Goal: Task Accomplishment & Management: Complete application form

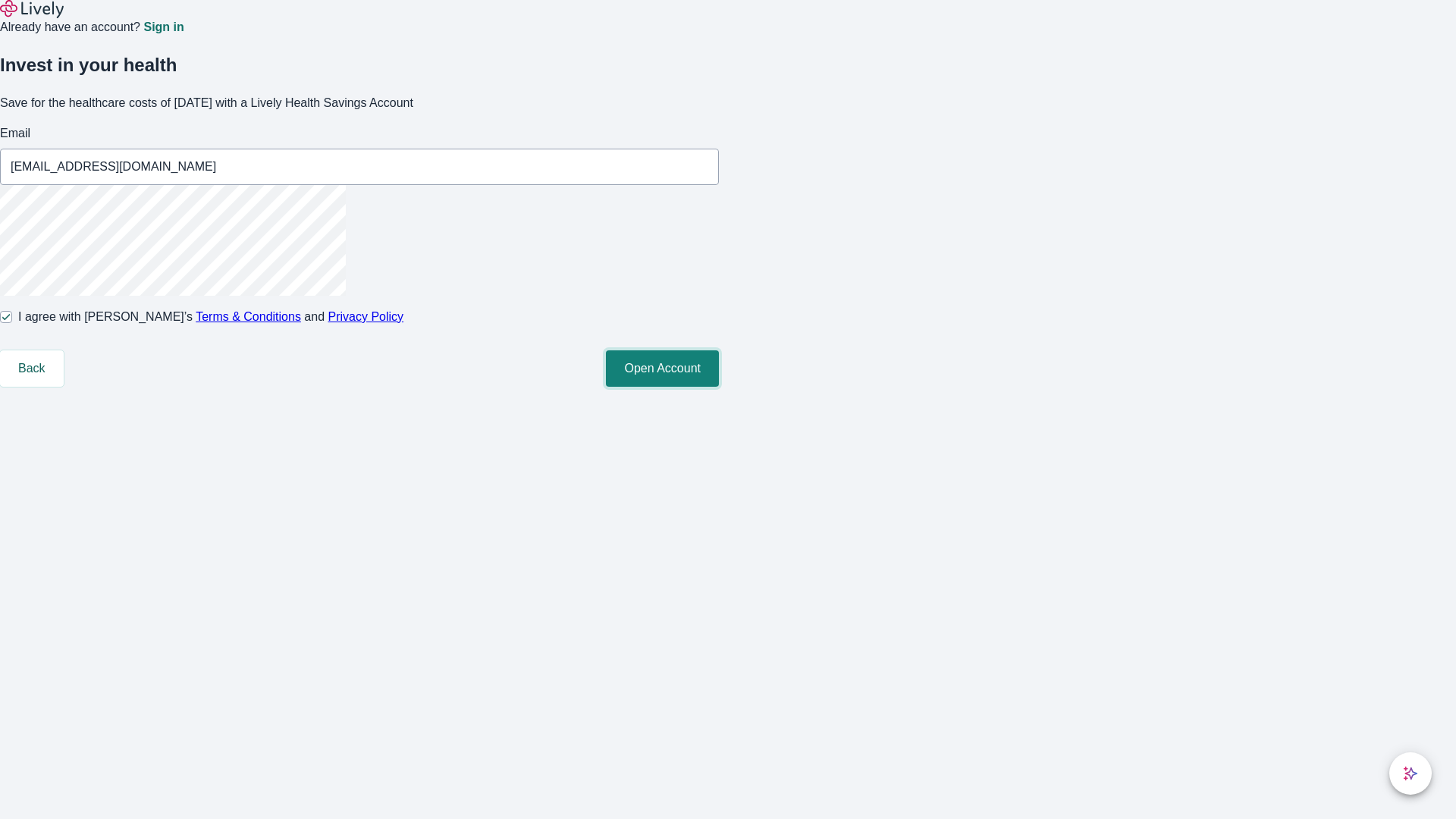
click at [718, 387] on button "Open Account" at bounding box center [663, 368] width 113 height 36
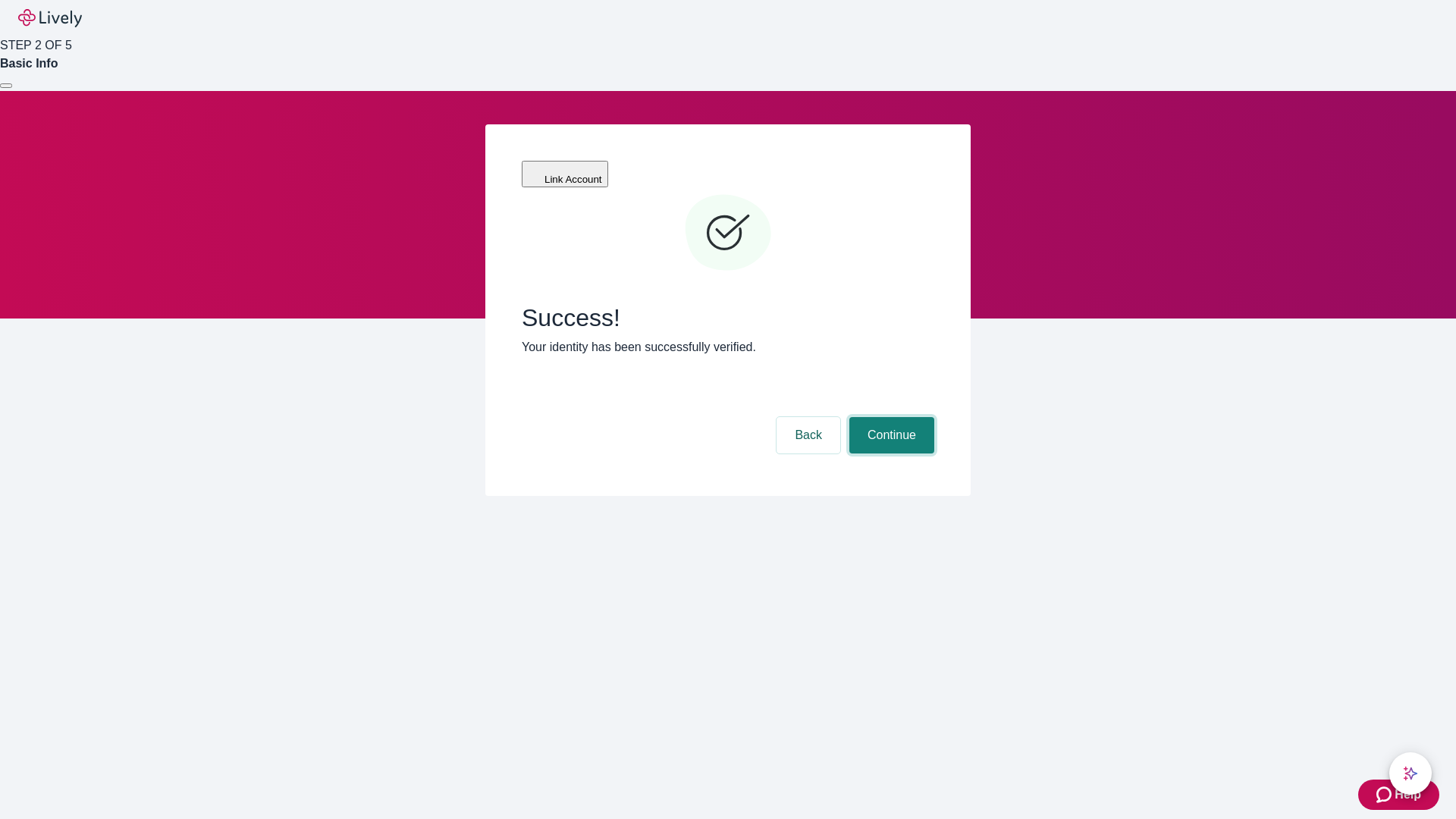
click at [890, 417] on button "Continue" at bounding box center [892, 435] width 85 height 36
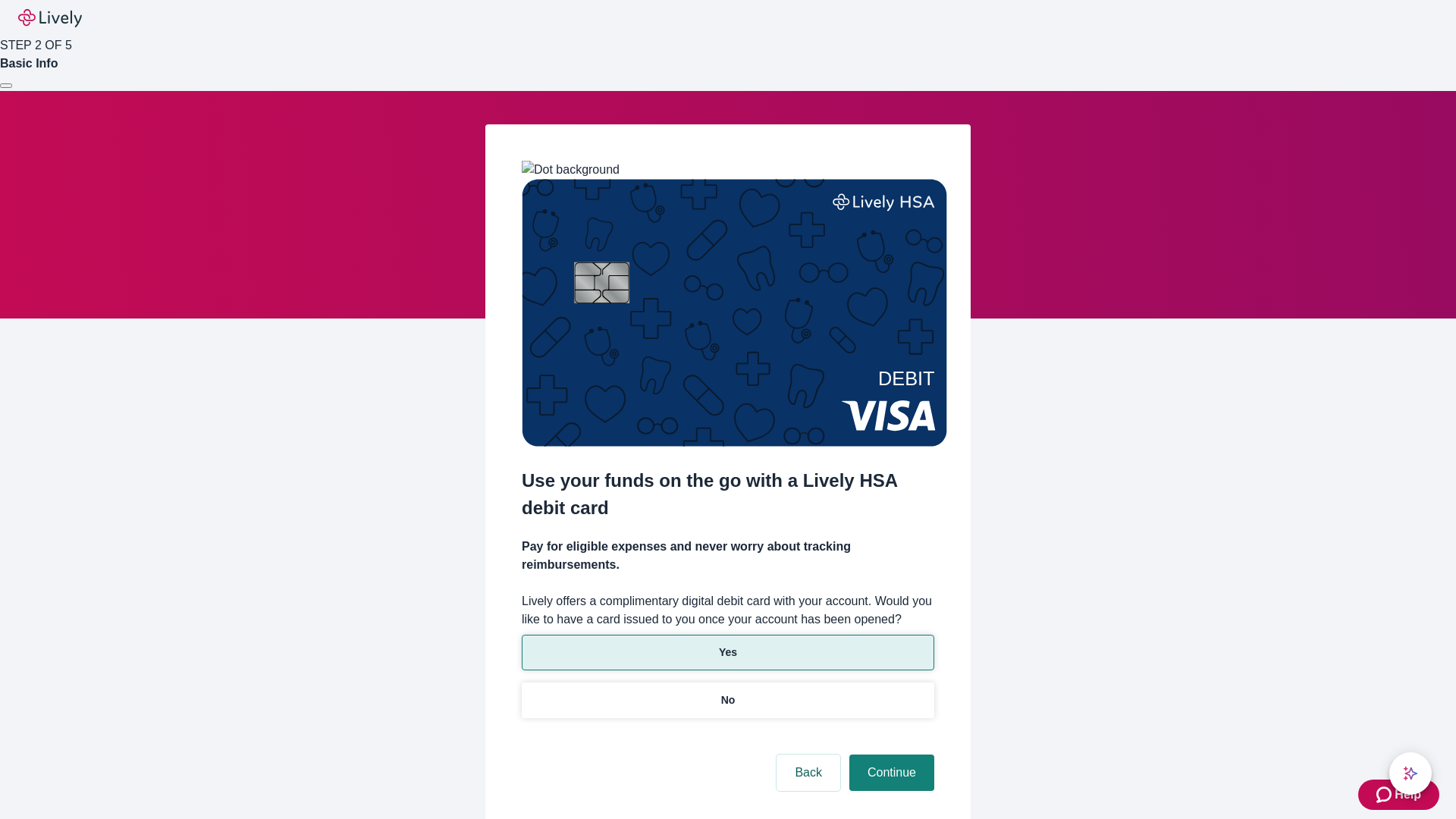
click at [728, 645] on p "Yes" at bounding box center [728, 652] width 18 height 16
click at [890, 755] on button "Continue" at bounding box center [892, 773] width 85 height 36
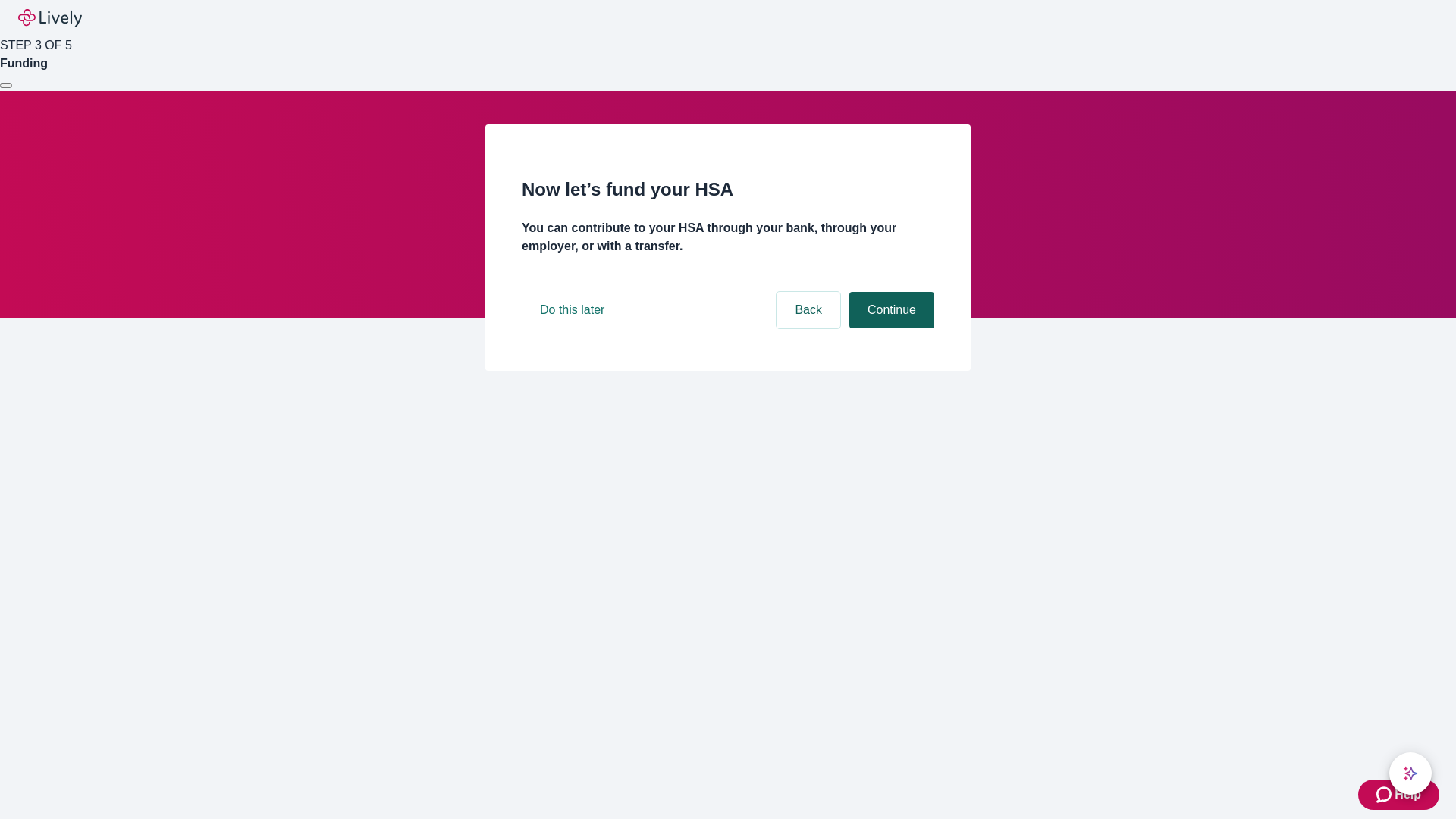
click at [890, 328] on button "Continue" at bounding box center [892, 310] width 85 height 36
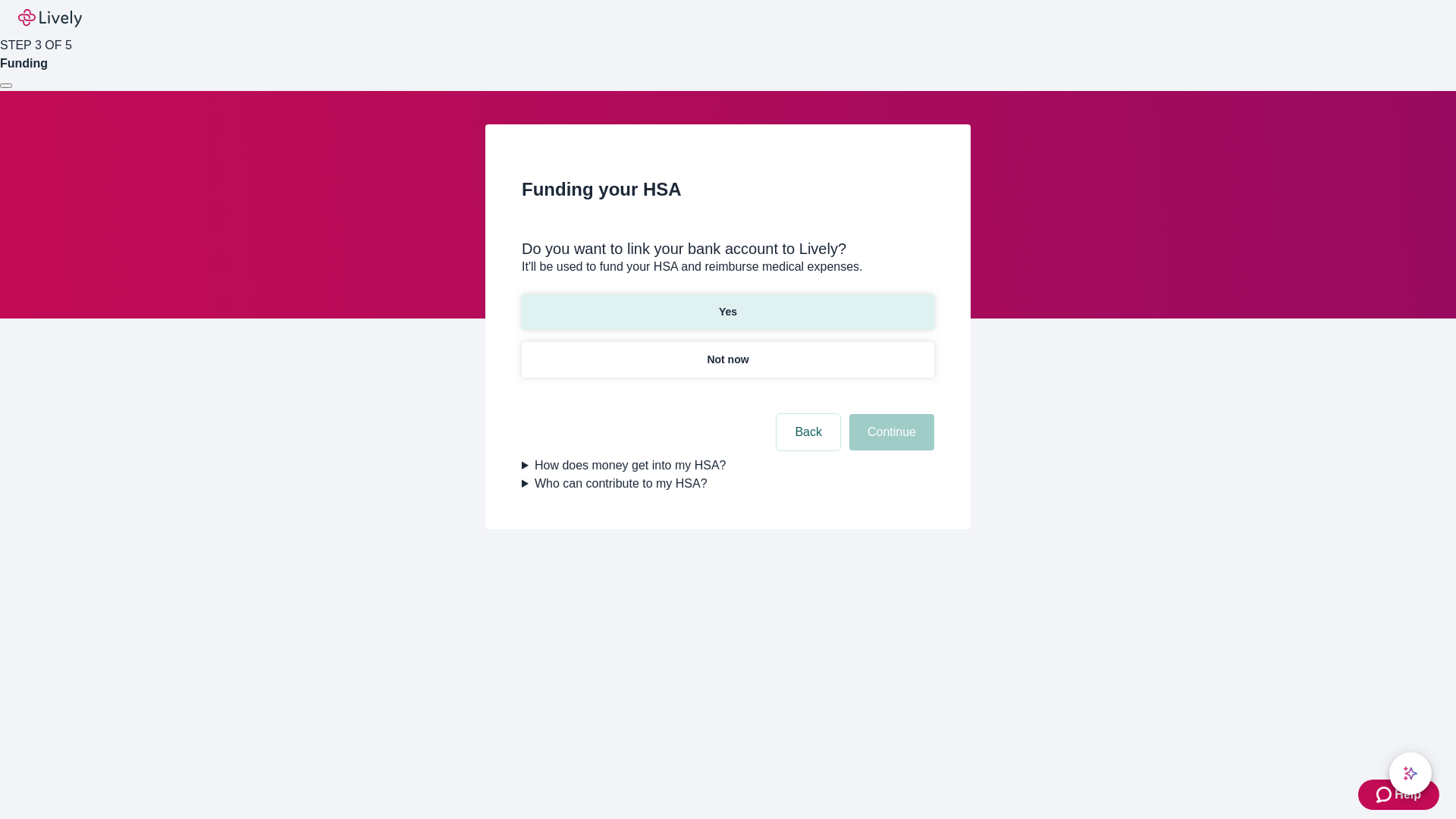
click at [728, 305] on p "Yes" at bounding box center [728, 312] width 18 height 16
click at [890, 414] on button "Continue" at bounding box center [892, 432] width 85 height 36
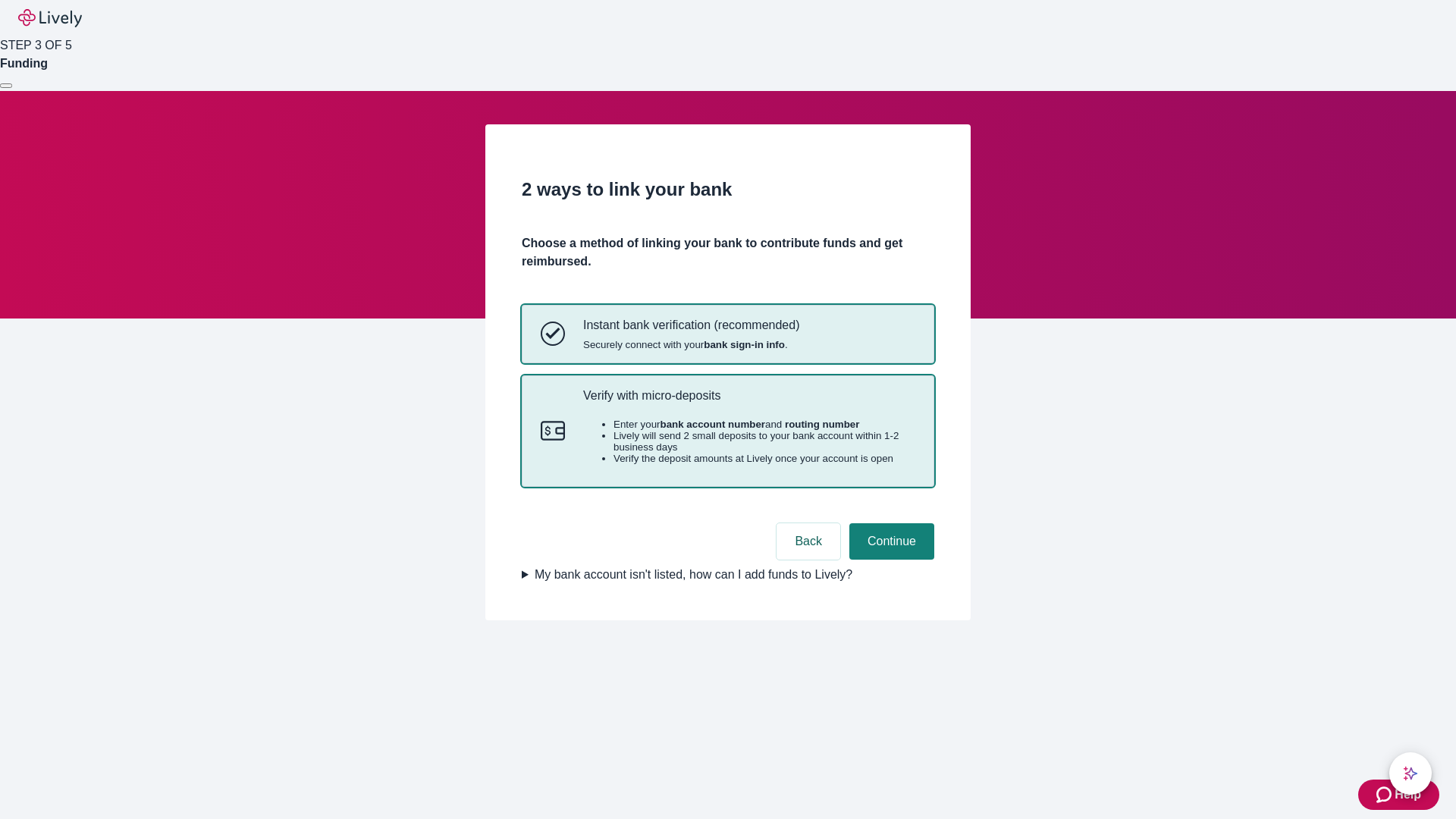
click at [749, 403] on p "Verify with micro-deposits" at bounding box center [749, 396] width 332 height 15
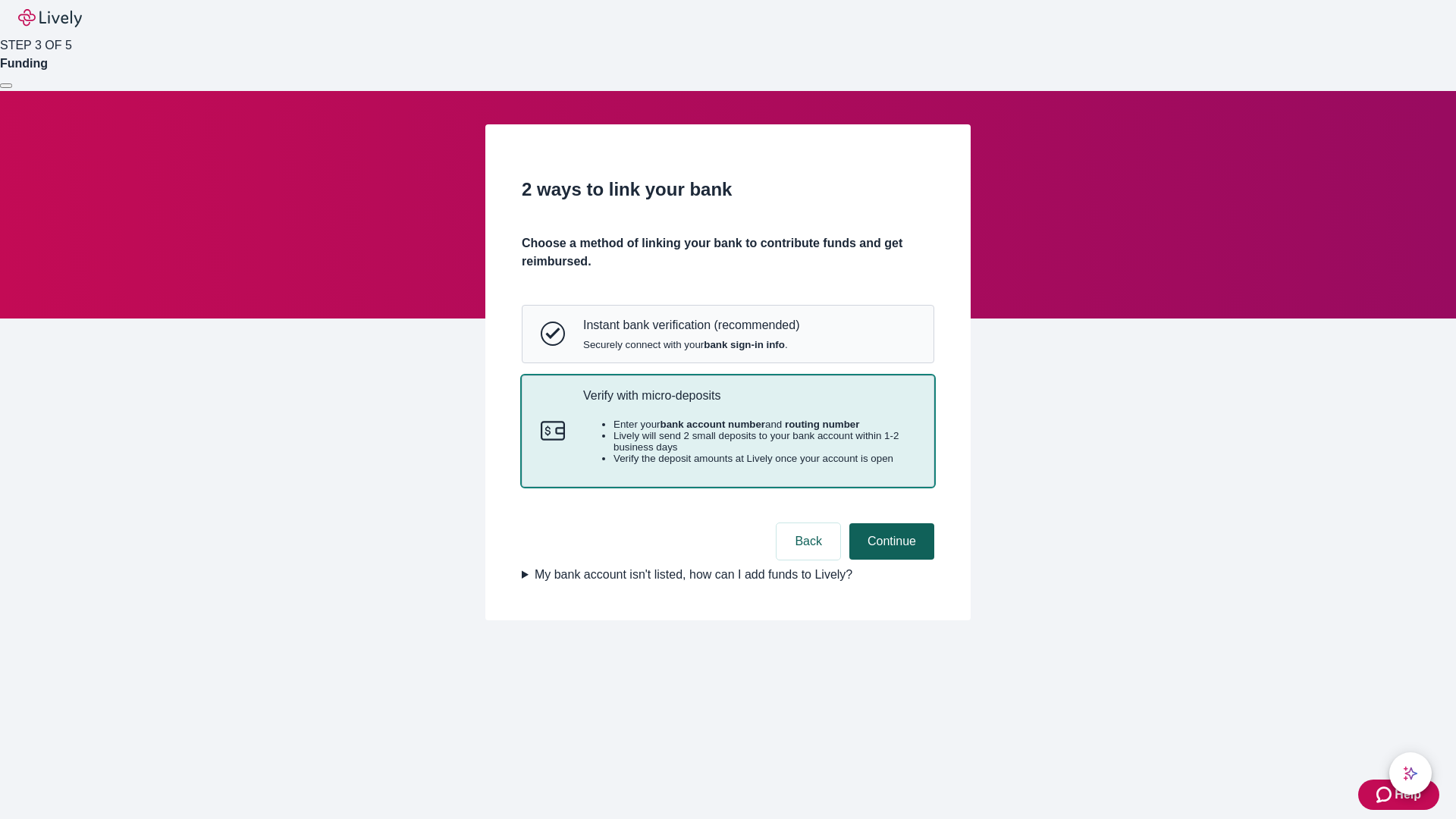
click at [890, 560] on button "Continue" at bounding box center [892, 542] width 85 height 36
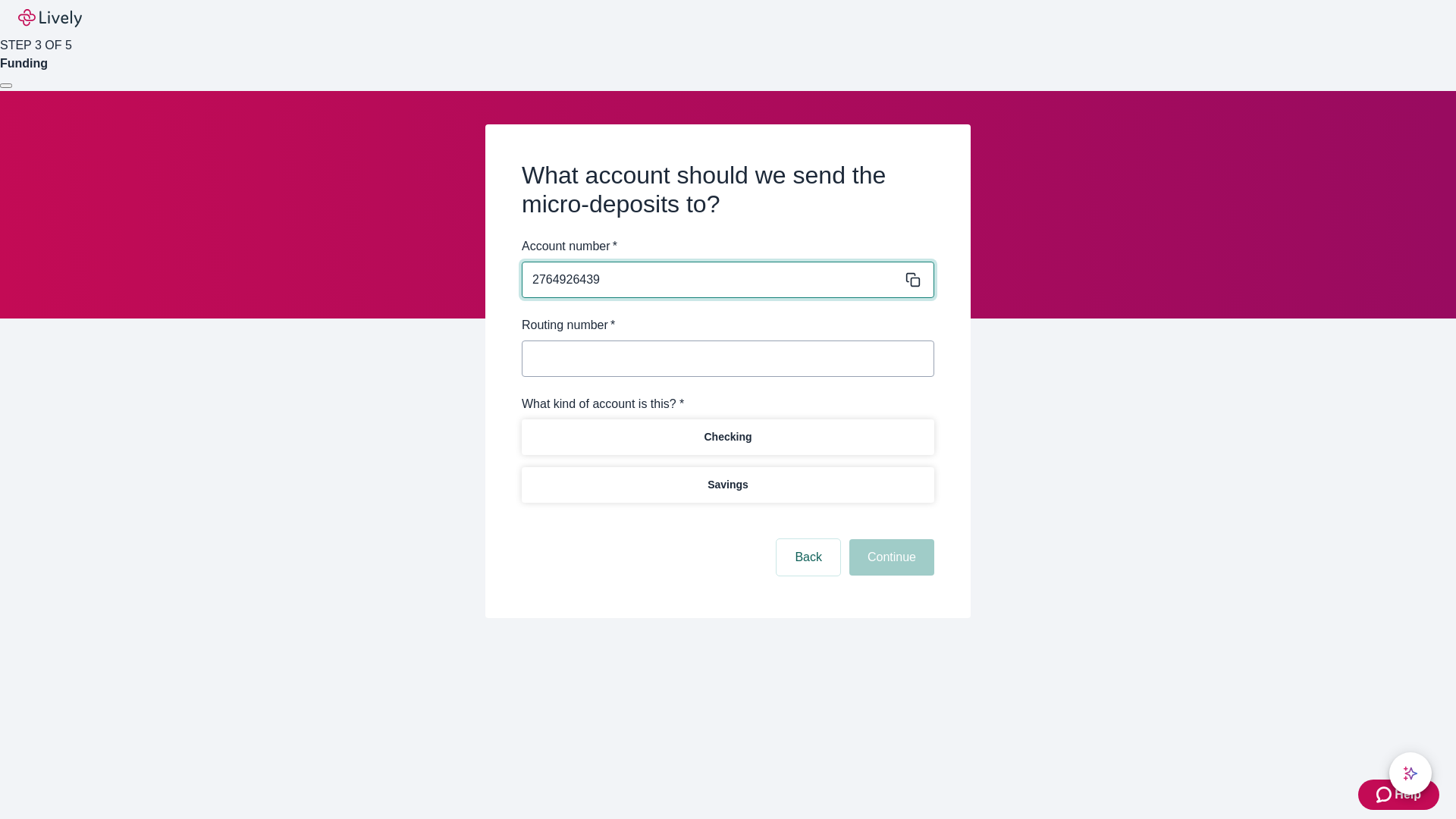
type input "2764926439"
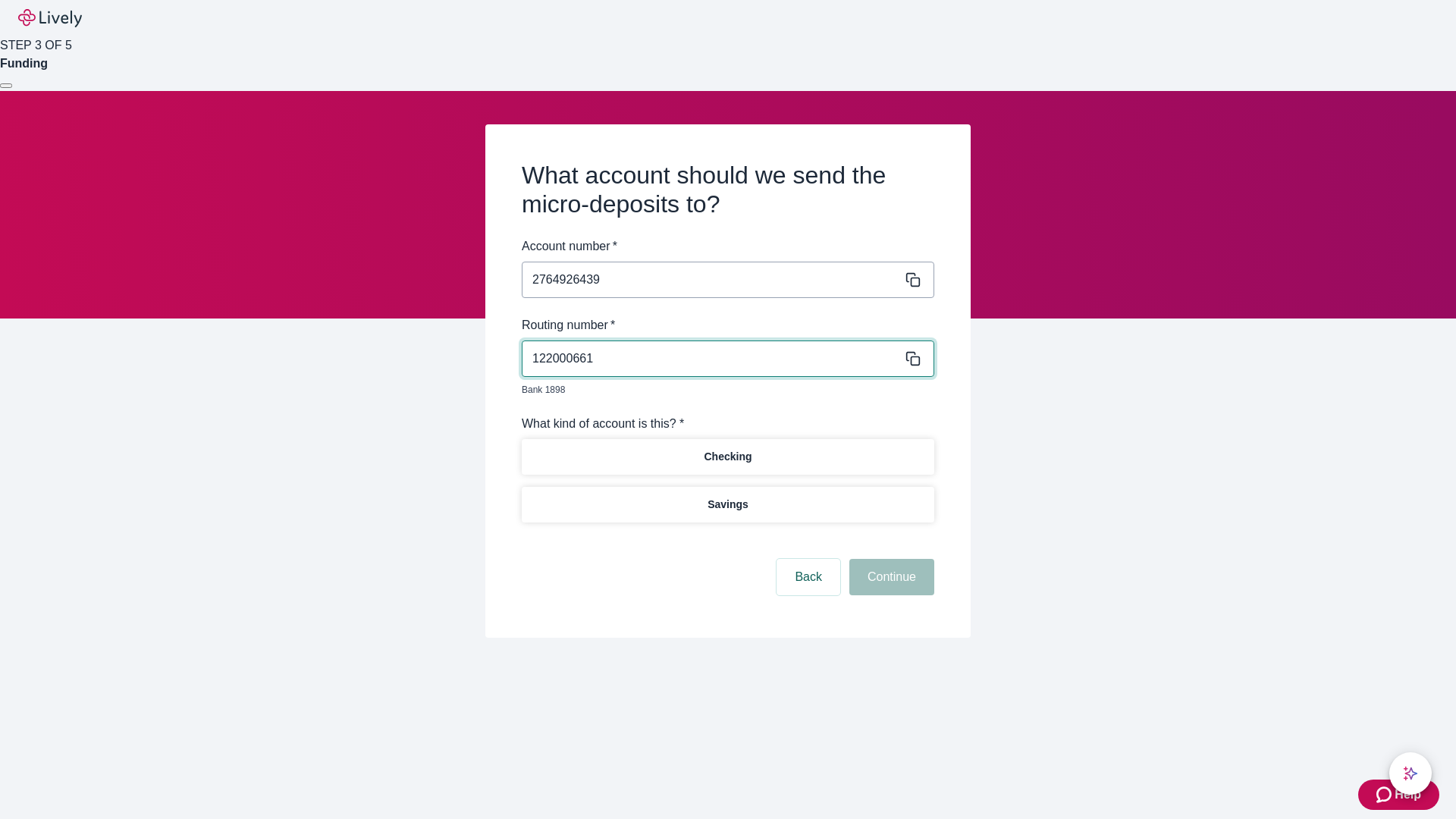
type input "122000661"
click at [728, 449] on p "Checking" at bounding box center [728, 456] width 47 height 16
click at [890, 560] on button "Continue" at bounding box center [892, 577] width 85 height 36
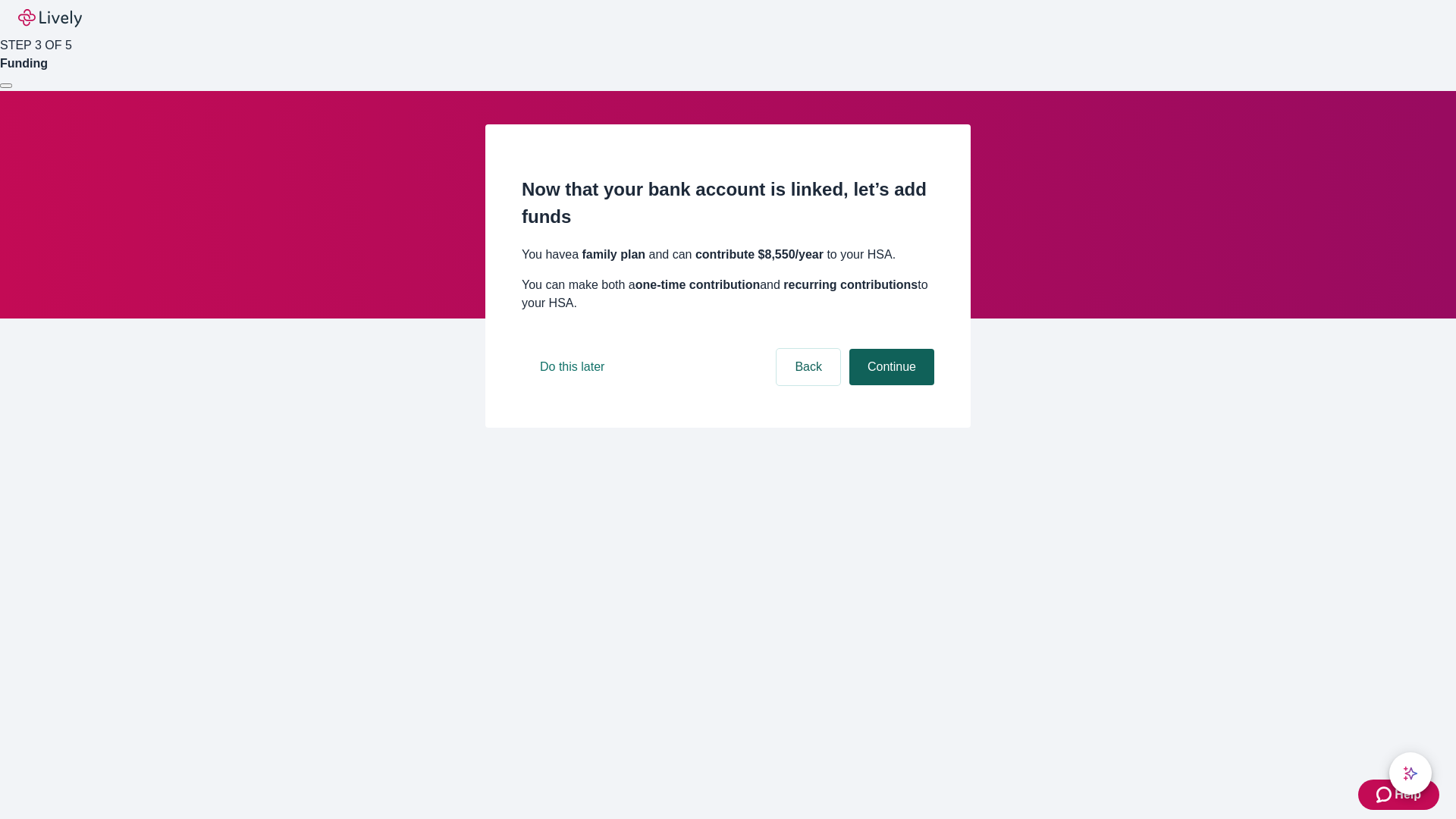
click at [890, 386] on button "Continue" at bounding box center [892, 368] width 85 height 36
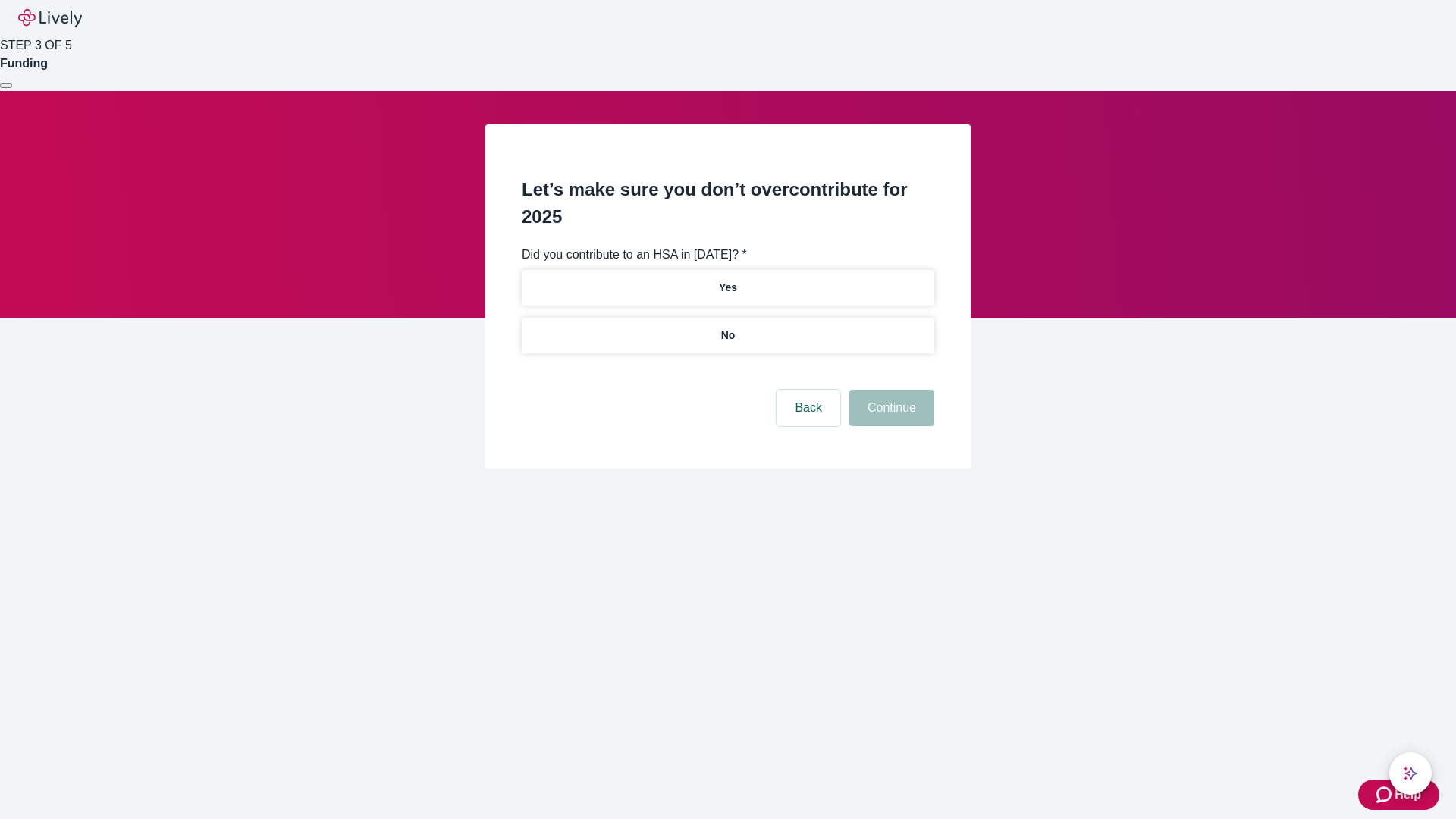
click at [728, 327] on p "No" at bounding box center [728, 335] width 15 height 16
click at [890, 390] on button "Continue" at bounding box center [892, 409] width 85 height 36
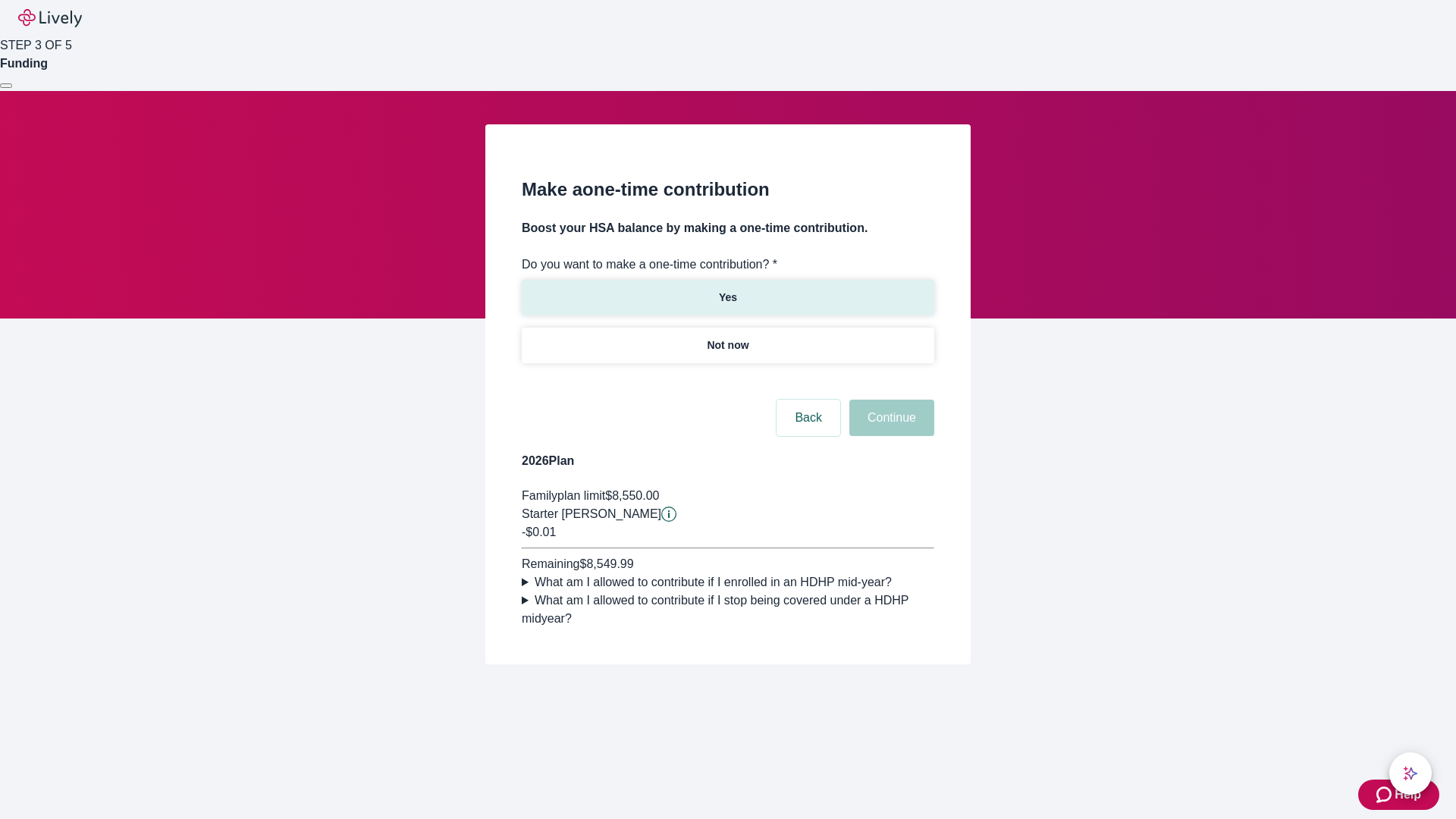
click at [728, 290] on p "Yes" at bounding box center [728, 297] width 18 height 16
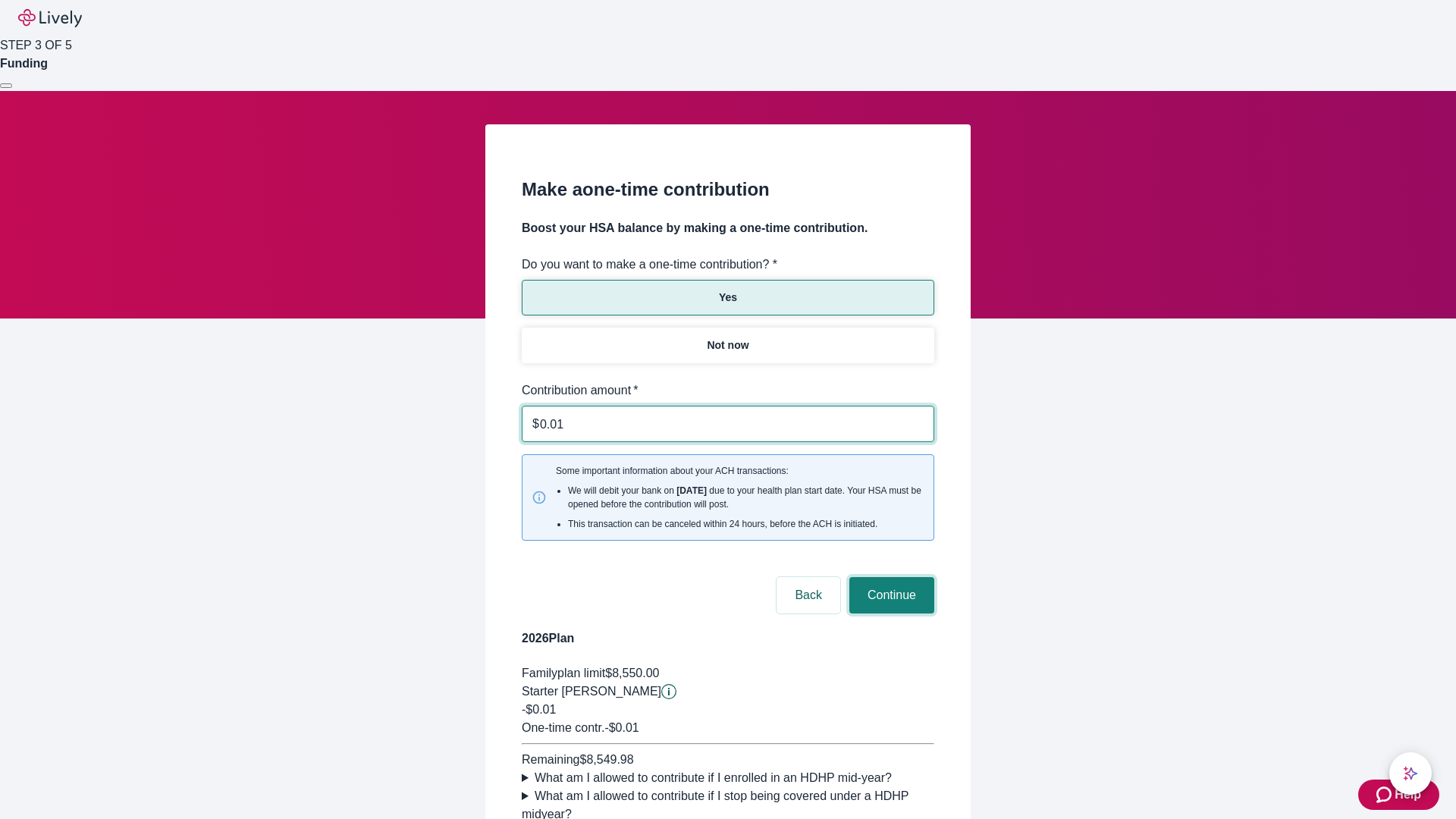
click at [890, 577] on button "Continue" at bounding box center [892, 596] width 85 height 36
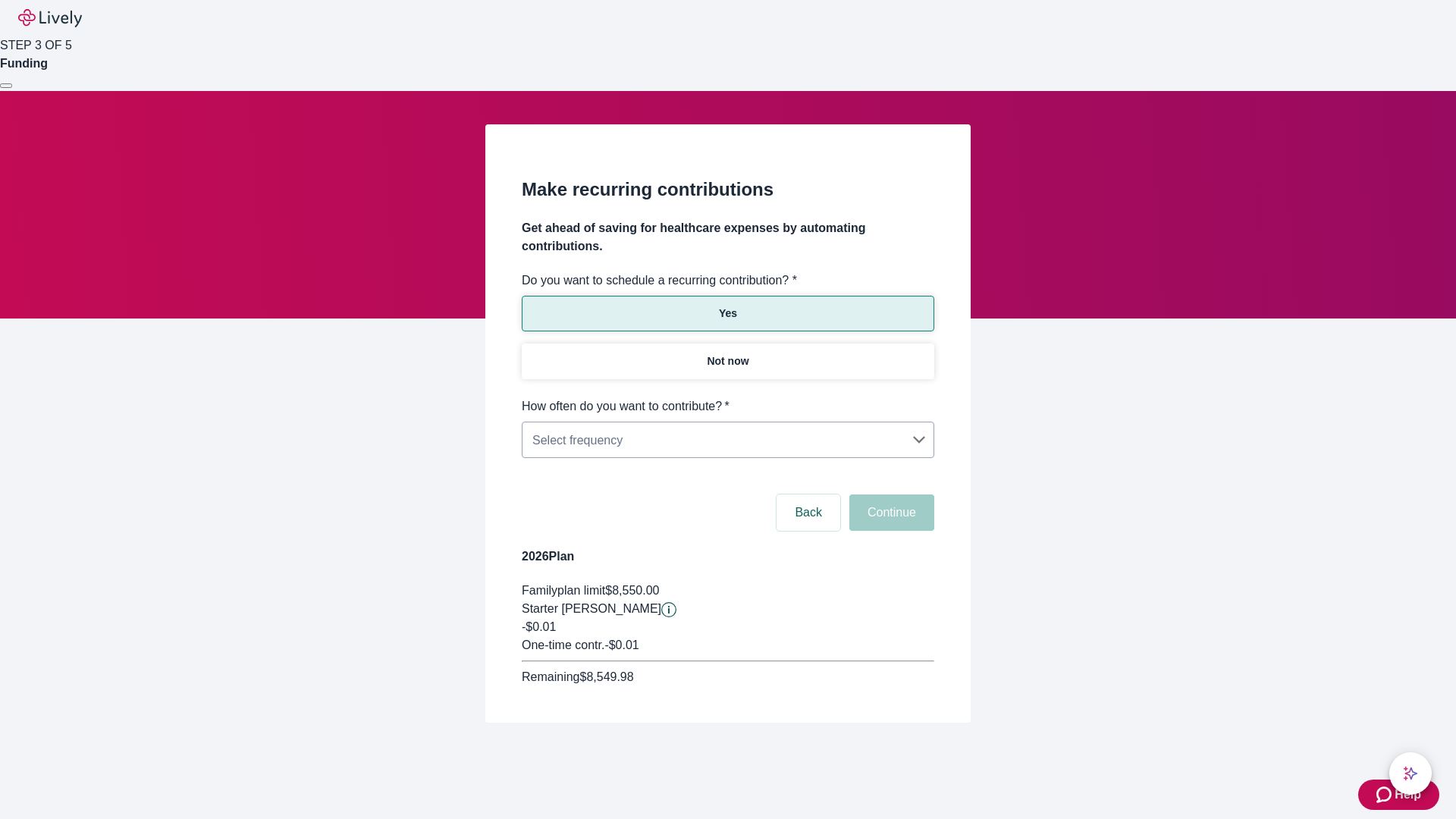
click at [728, 398] on body "Help STEP 3 OF 5 Funding Make recurring contributions Get ahead of saving for h…" at bounding box center [728, 398] width 1456 height 795
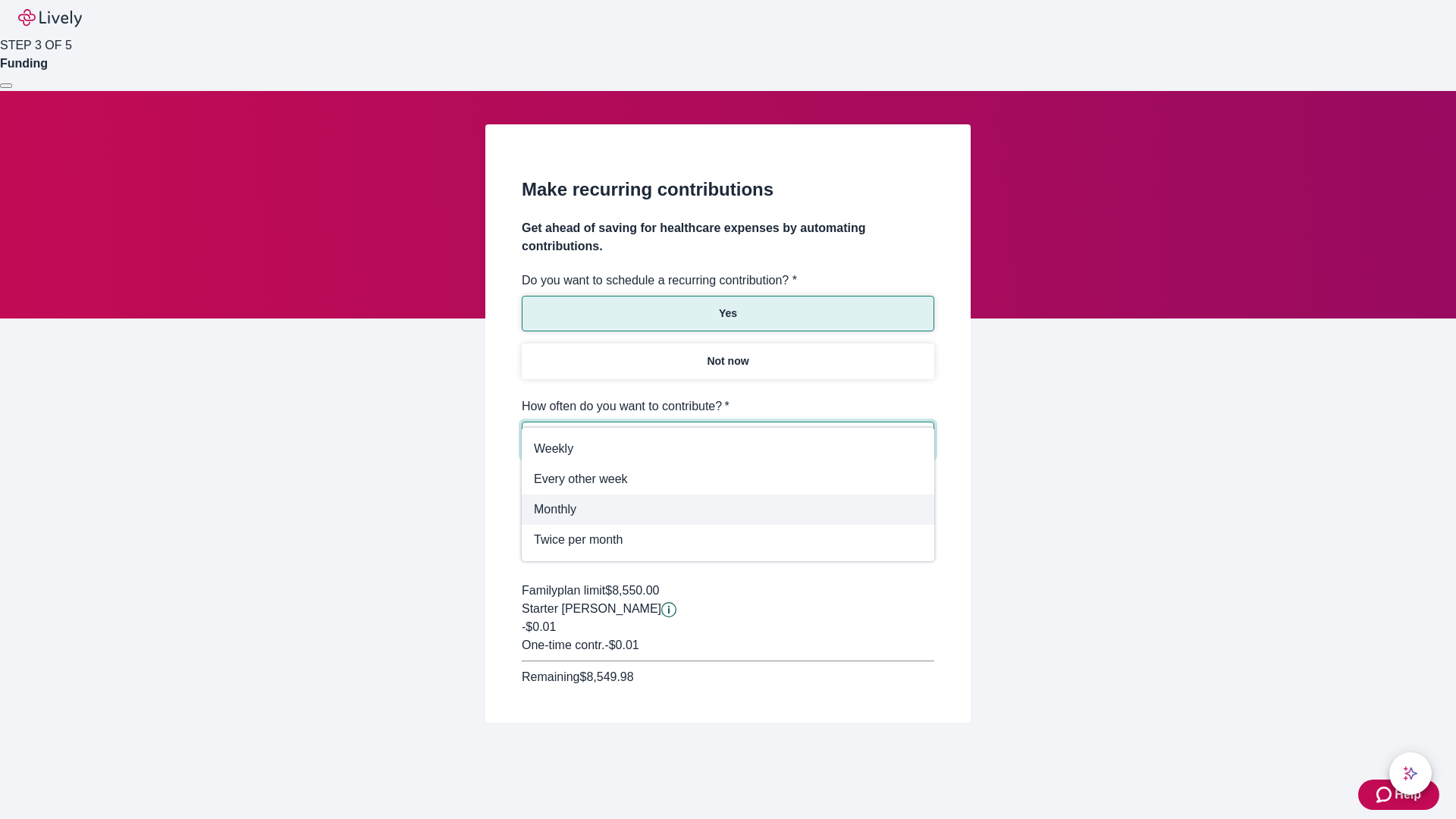
click at [728, 510] on span "Monthly" at bounding box center [728, 510] width 388 height 18
type input "Monthly"
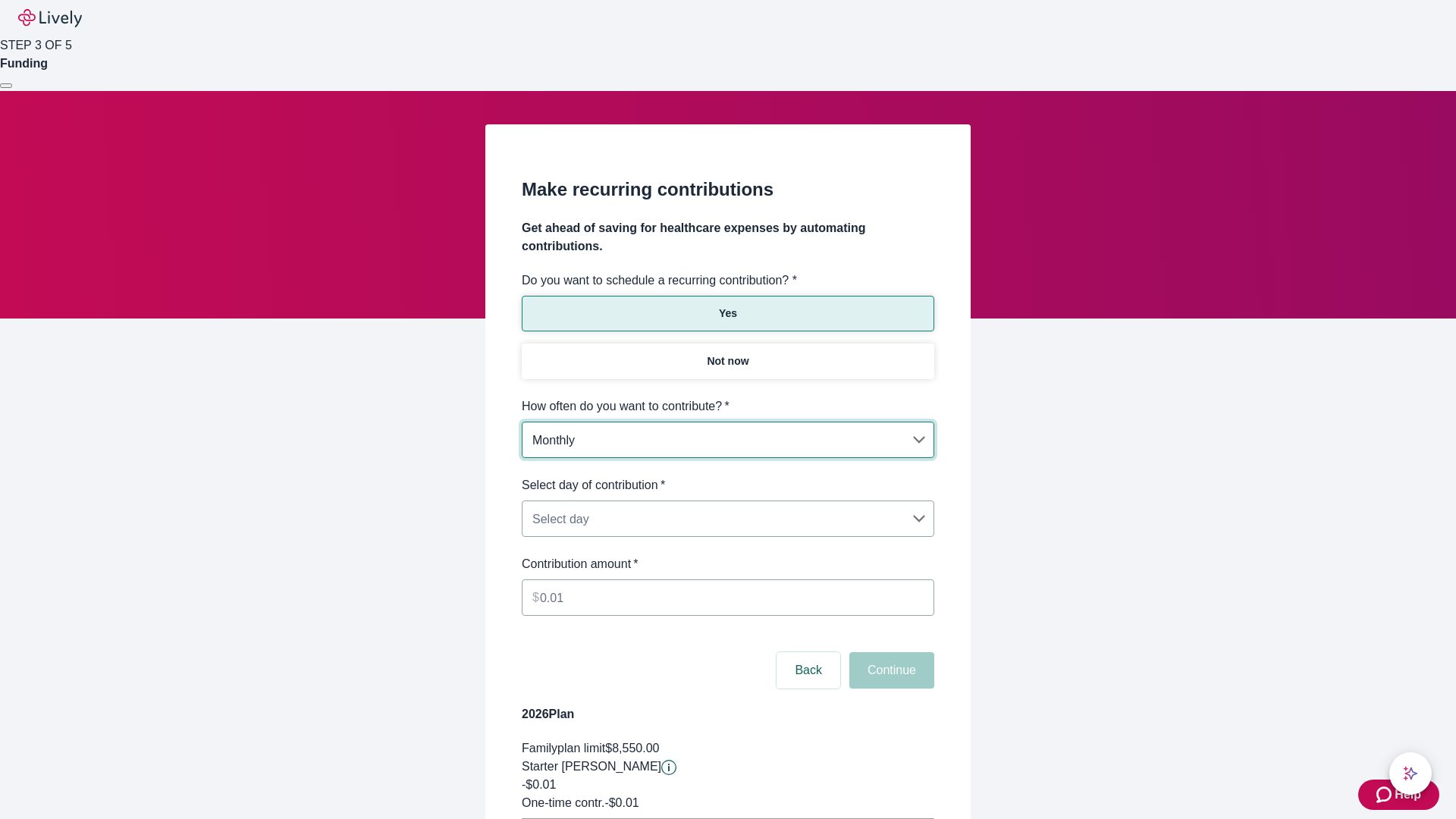
click at [728, 476] on body "Help STEP 3 OF 5 Funding Make recurring contributions Get ahead of saving for h…" at bounding box center [728, 476] width 1456 height 953
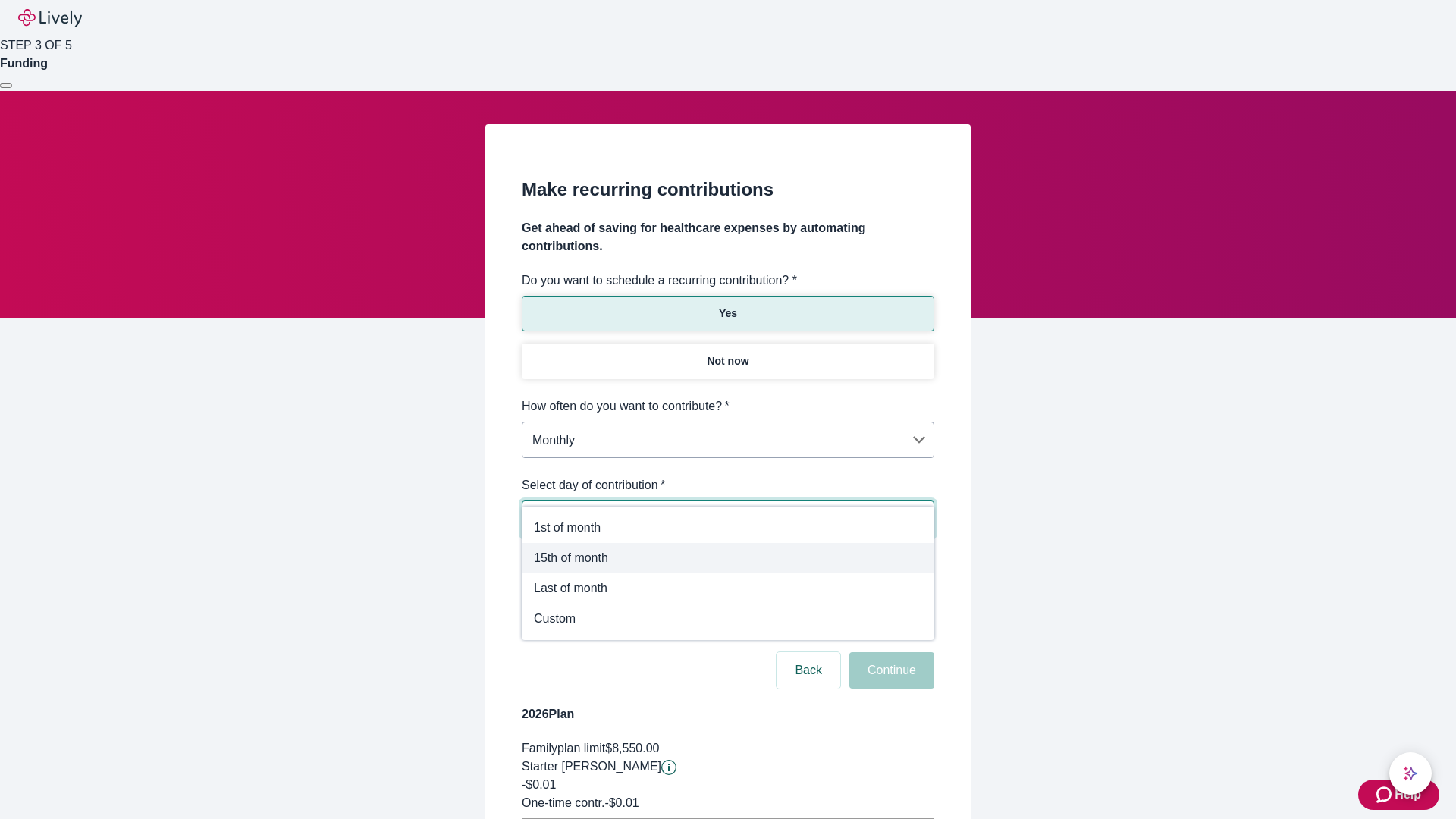
click at [728, 558] on span "15th of month" at bounding box center [728, 558] width 388 height 18
type input "Monthly15th"
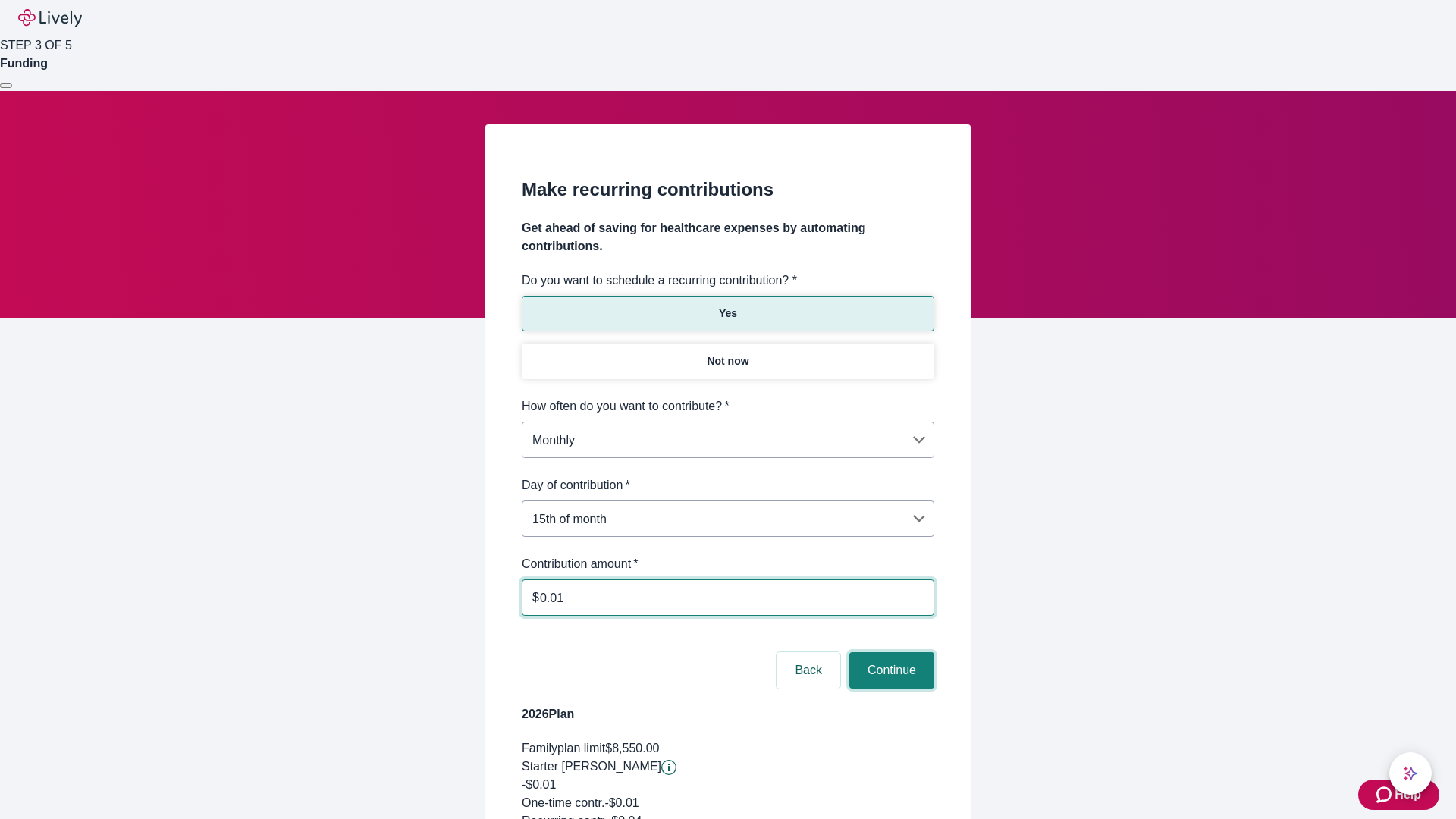
click at [890, 652] on button "Continue" at bounding box center [892, 670] width 85 height 36
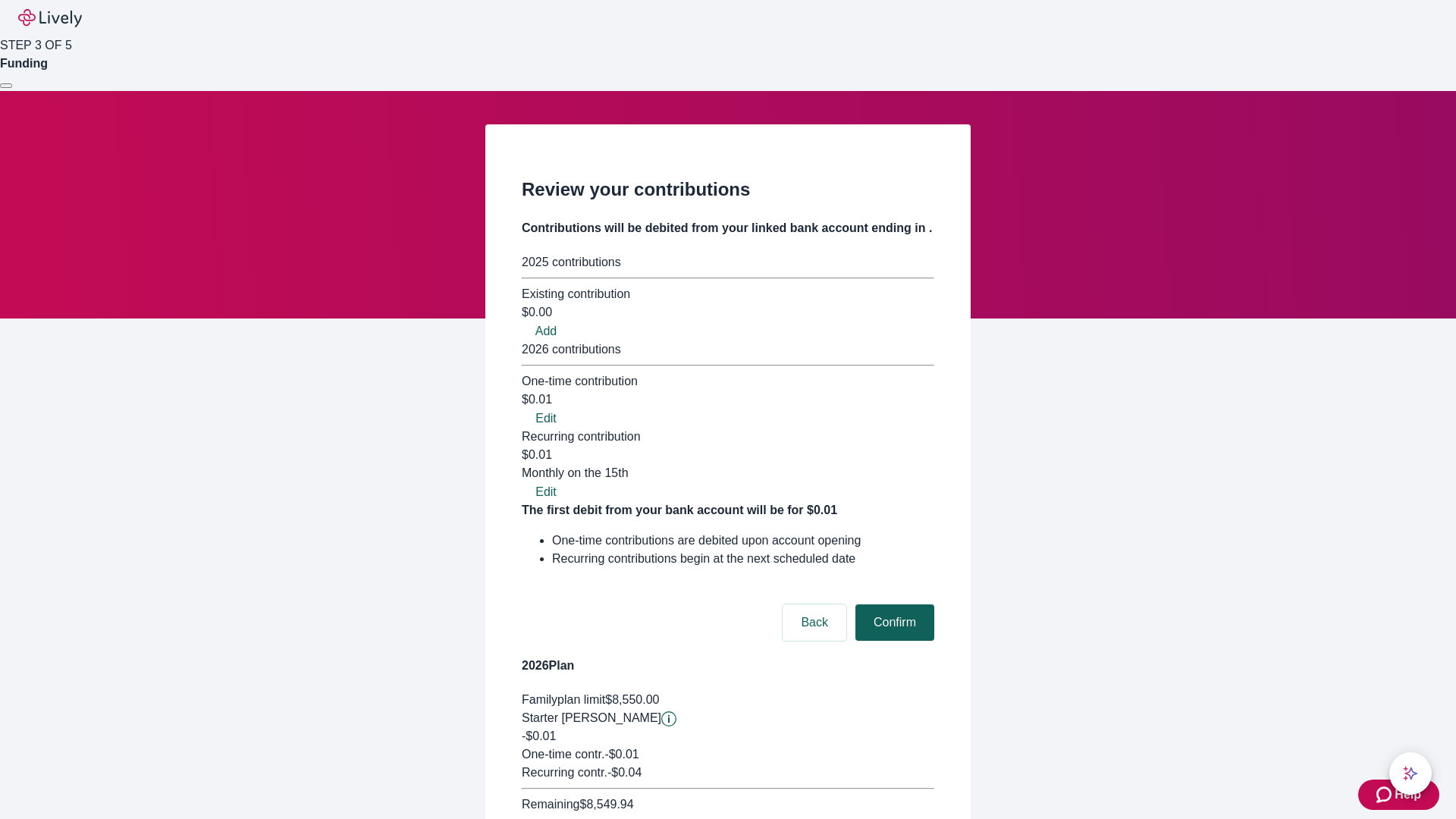
click at [893, 605] on button "Confirm" at bounding box center [894, 623] width 79 height 36
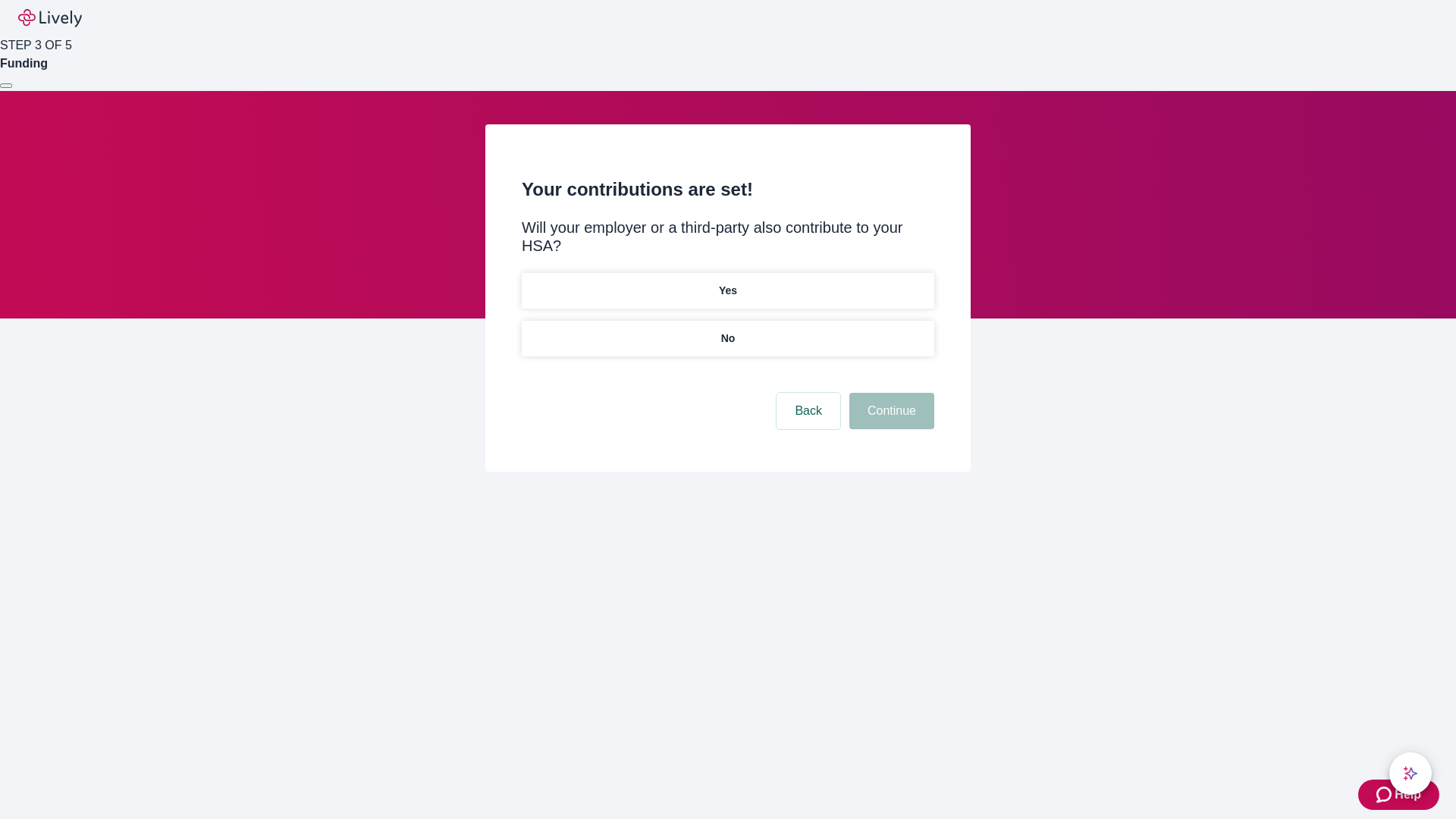
click at [728, 283] on p "Yes" at bounding box center [728, 290] width 18 height 16
click at [890, 393] on button "Continue" at bounding box center [892, 411] width 85 height 36
